Goal: Information Seeking & Learning: Learn about a topic

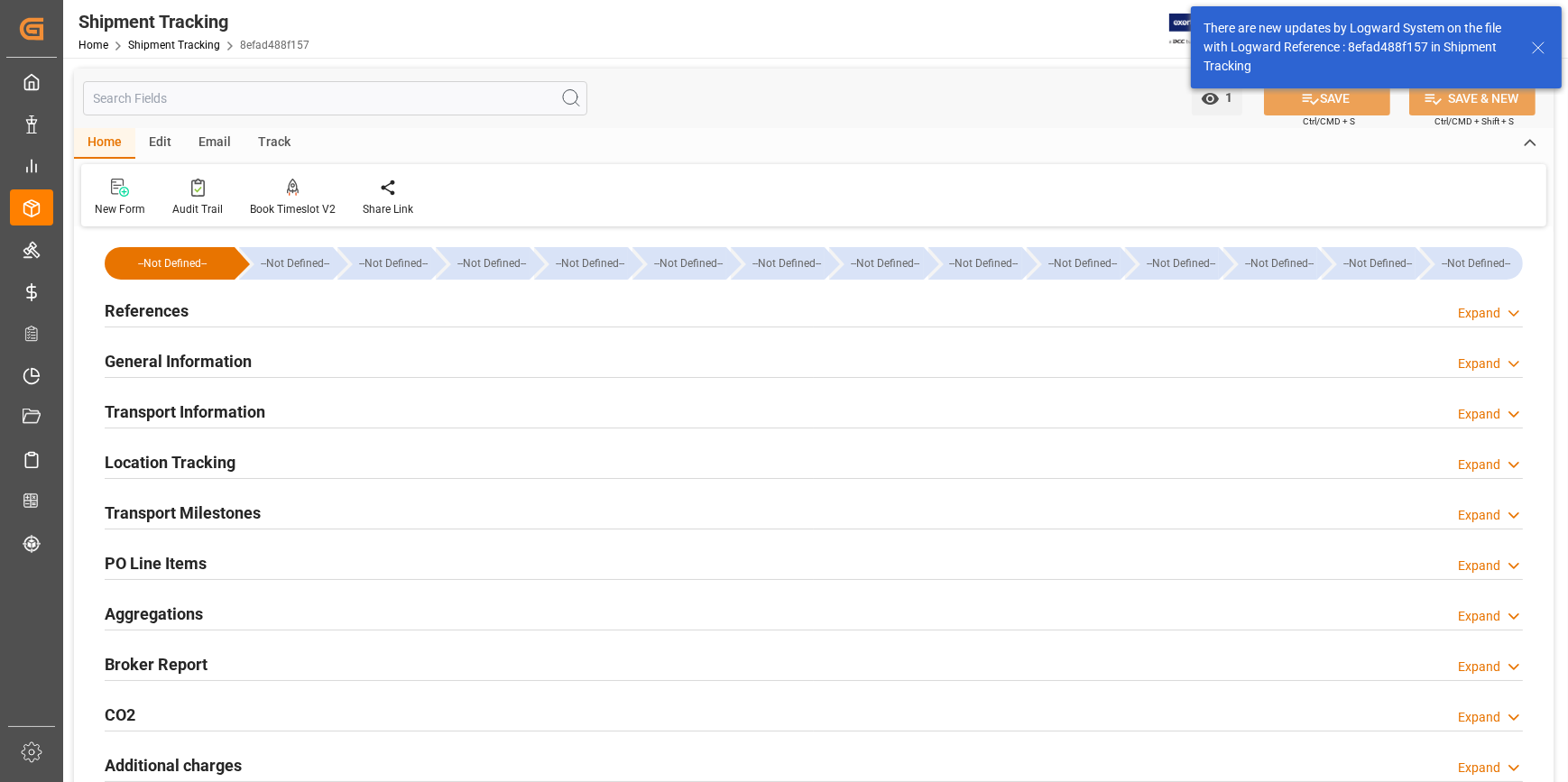
click at [142, 320] on h2 "References" at bounding box center [147, 310] width 84 height 24
drag, startPoint x: 141, startPoint y: 319, endPoint x: 269, endPoint y: 361, distance: 134.7
click at [393, 396] on div "Transport Information Expand" at bounding box center [814, 410] width 1418 height 34
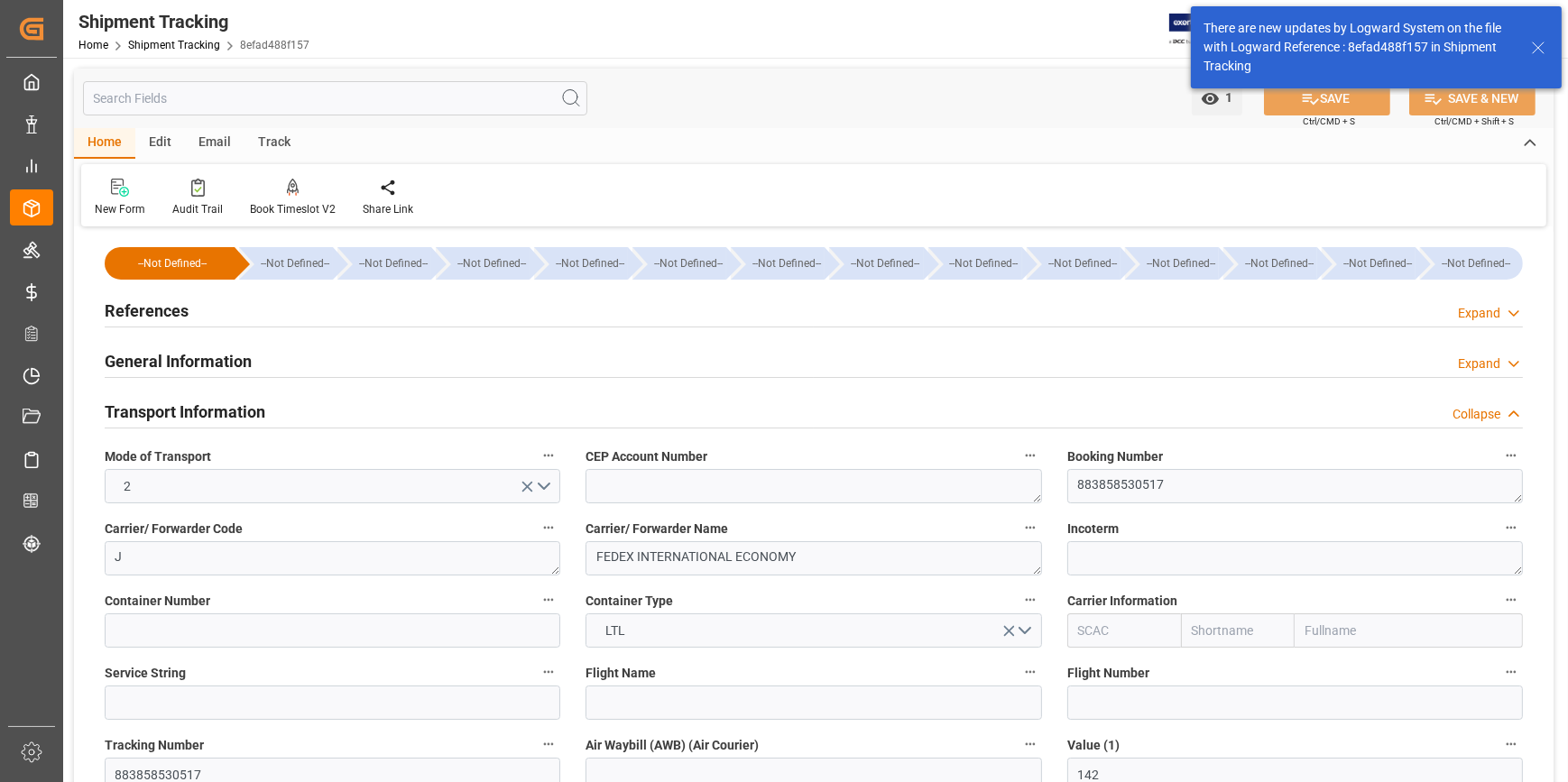
click at [149, 313] on h2 "References" at bounding box center [147, 310] width 84 height 24
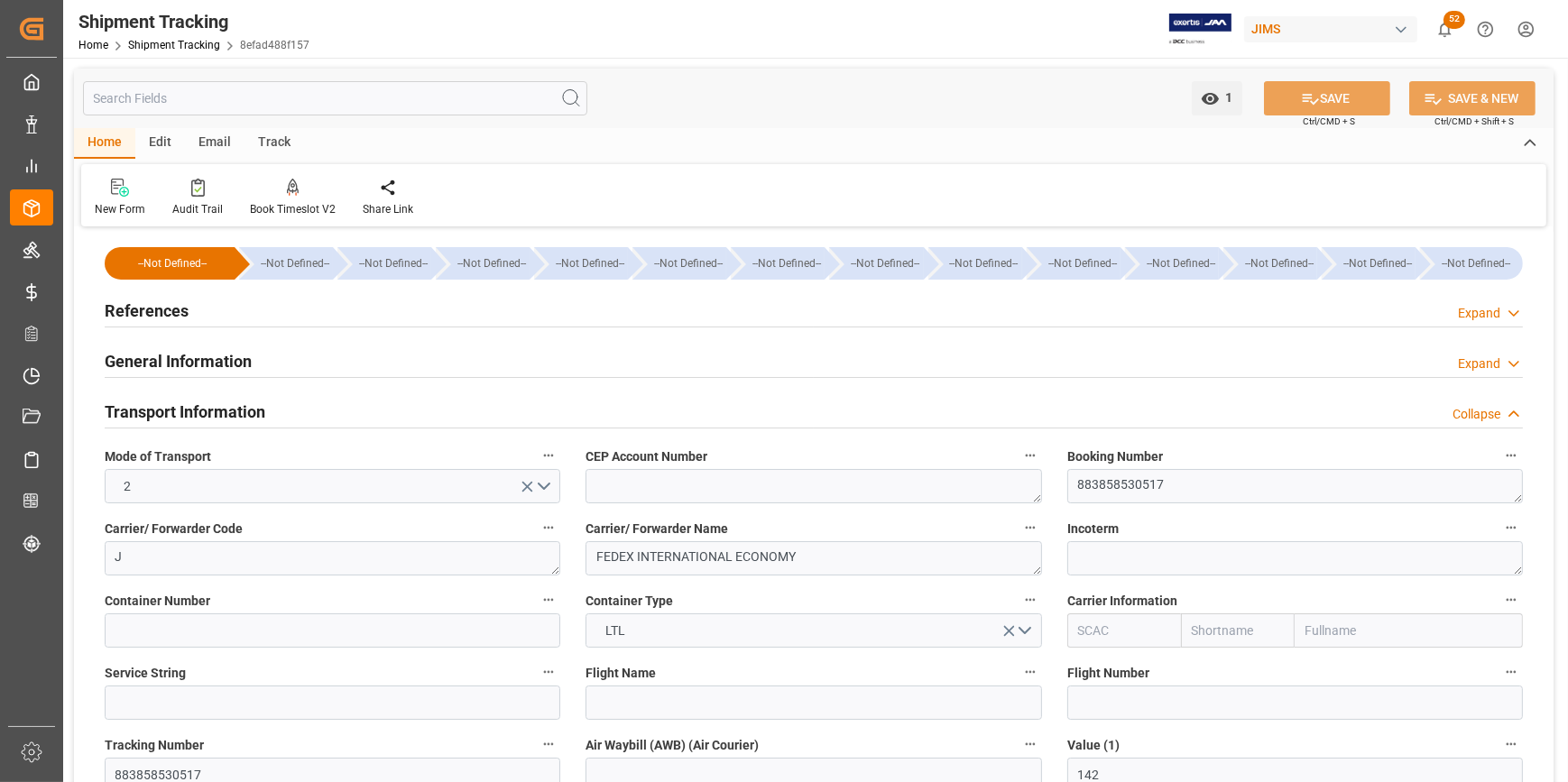
drag, startPoint x: 365, startPoint y: 354, endPoint x: 298, endPoint y: 342, distance: 68.1
click at [364, 355] on div "General Information Expand" at bounding box center [814, 359] width 1418 height 34
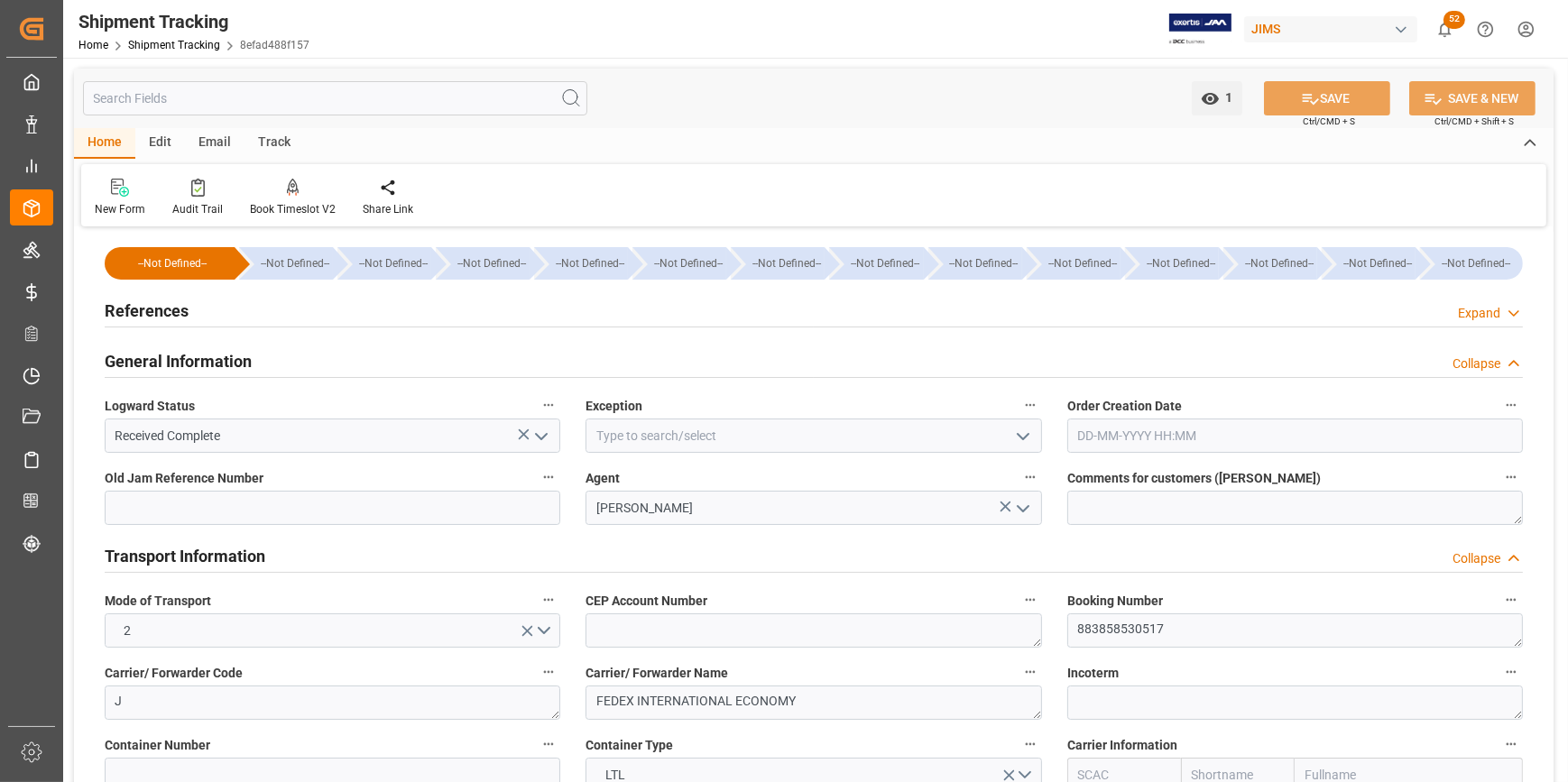
click at [139, 310] on h2 "References" at bounding box center [147, 310] width 84 height 24
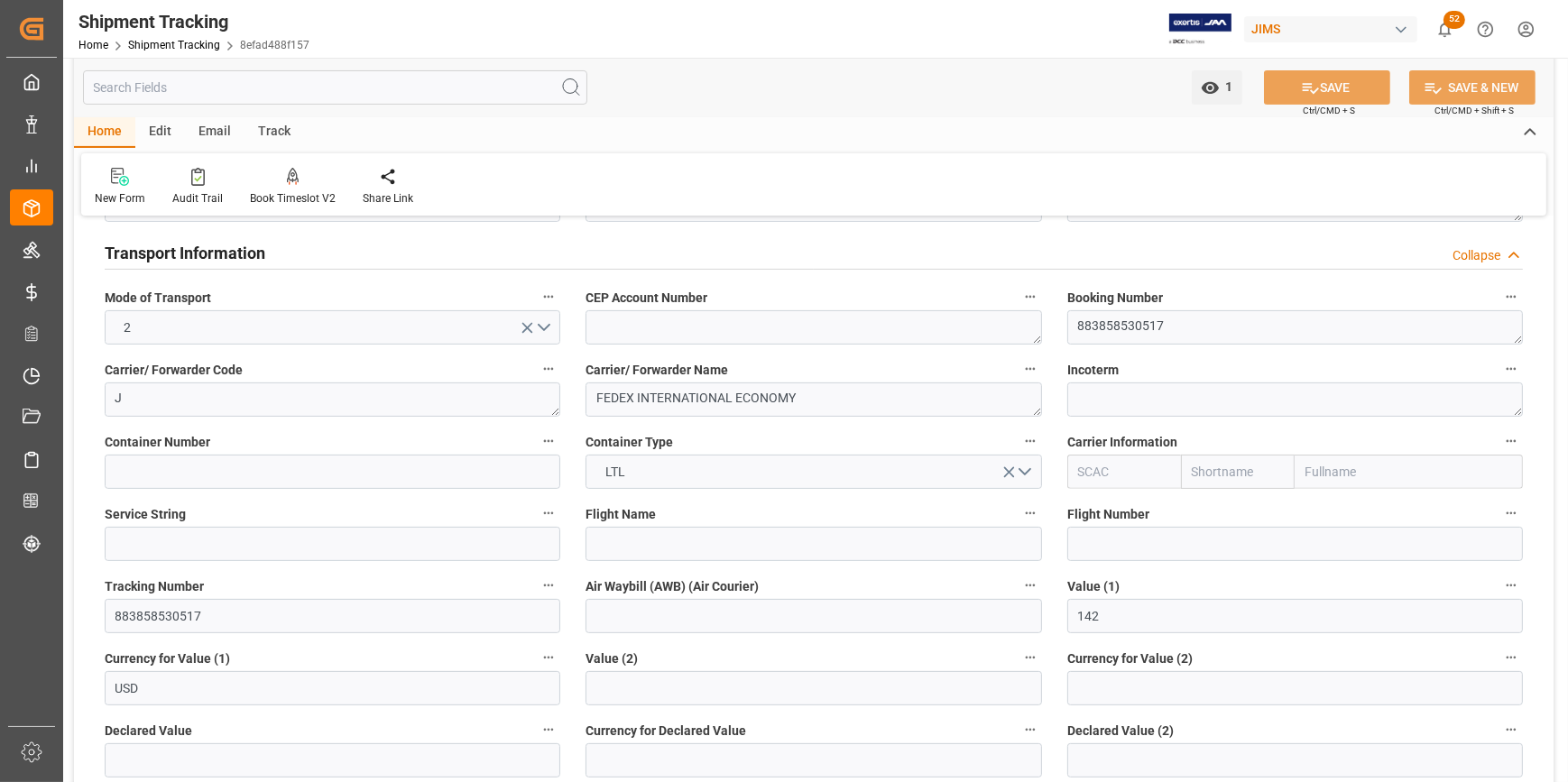
scroll to position [656, 0]
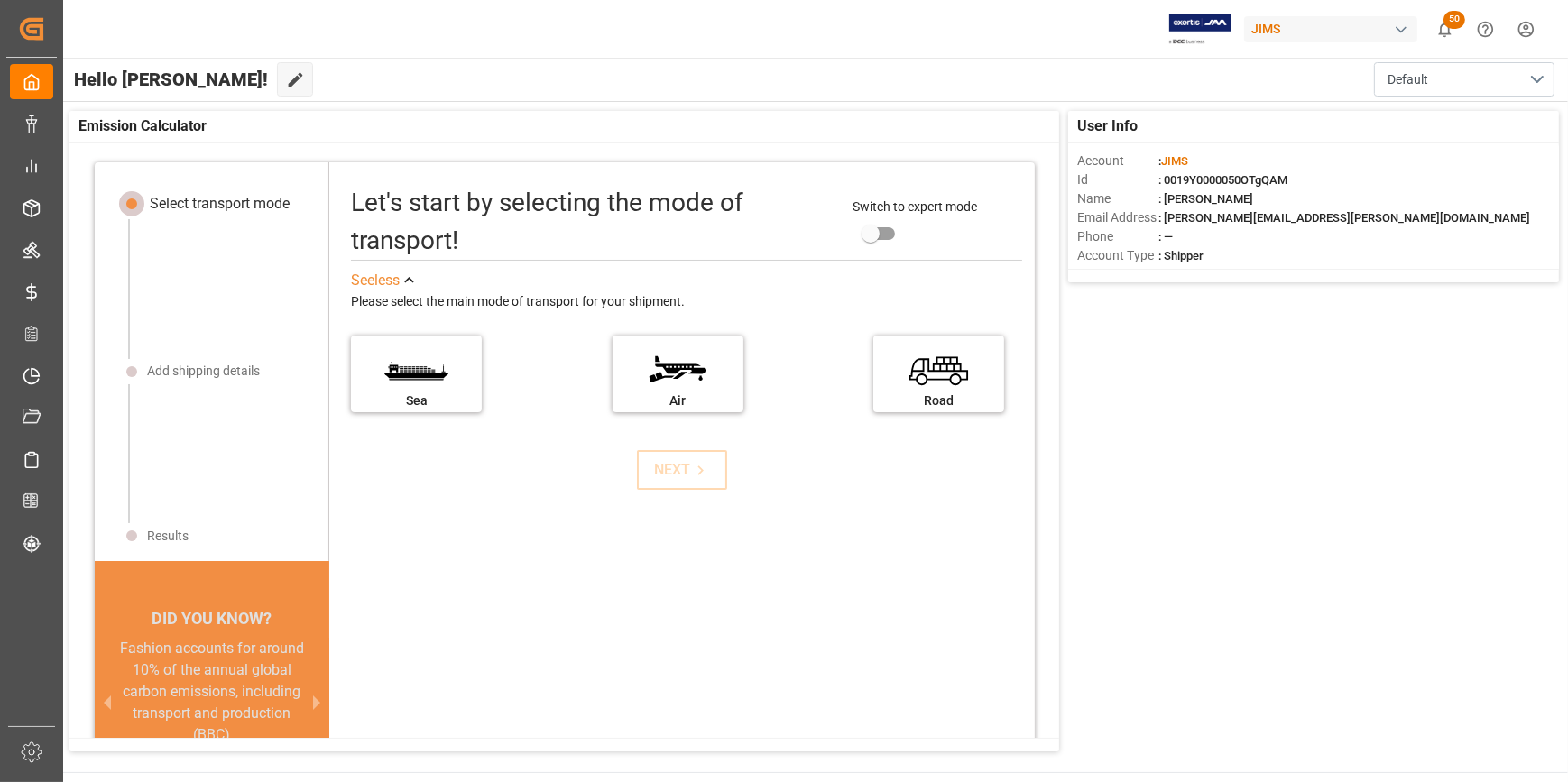
click at [501, 651] on div "Let's start by selecting the mode of transport! Switch to expert mode See less …" at bounding box center [682, 513] width 705 height 665
